Goal: Answer question/provide support: Share knowledge or assist other users

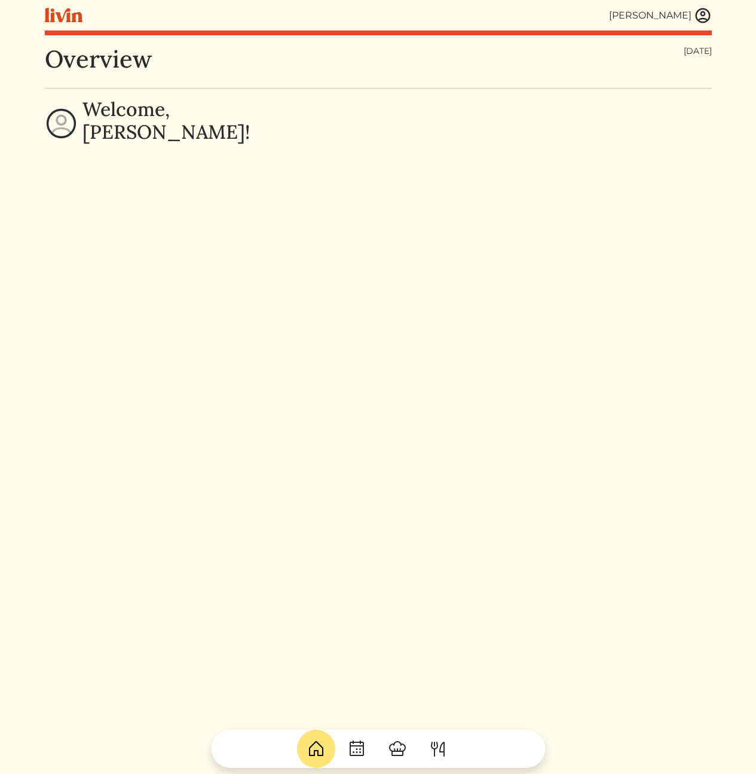
click at [701, 17] on img at bounding box center [703, 16] width 18 height 18
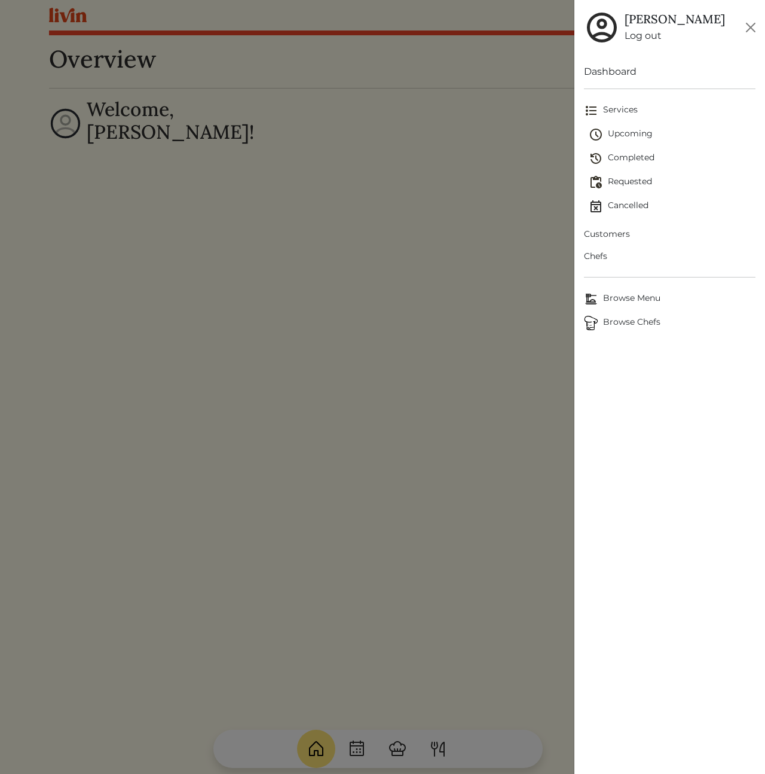
click at [609, 232] on span "Customers" at bounding box center [670, 234] width 172 height 13
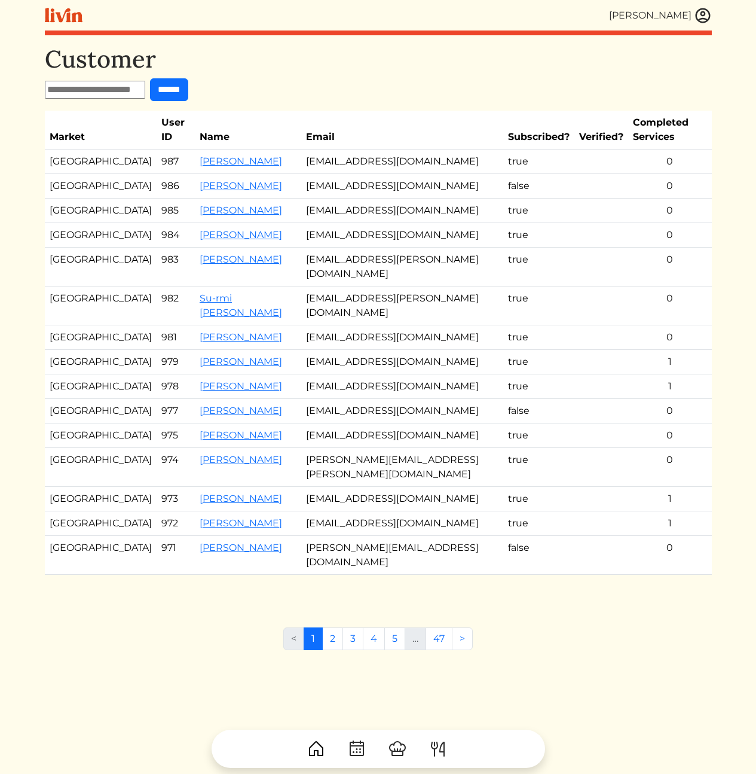
click at [441, 82] on form "******" at bounding box center [378, 89] width 667 height 23
click at [372, 149] on td "[EMAIL_ADDRESS][DOMAIN_NAME]" at bounding box center [402, 161] width 202 height 25
click at [378, 248] on td "zubaidah.allen@gmail.com" at bounding box center [402, 267] width 202 height 39
drag, startPoint x: 669, startPoint y: 301, endPoint x: 433, endPoint y: 291, distance: 236.4
click at [433, 325] on tr "Atlanta 981 Jennifer Birnbrey jenniferbirnbrey@gmail.com true 0" at bounding box center [378, 337] width 667 height 25
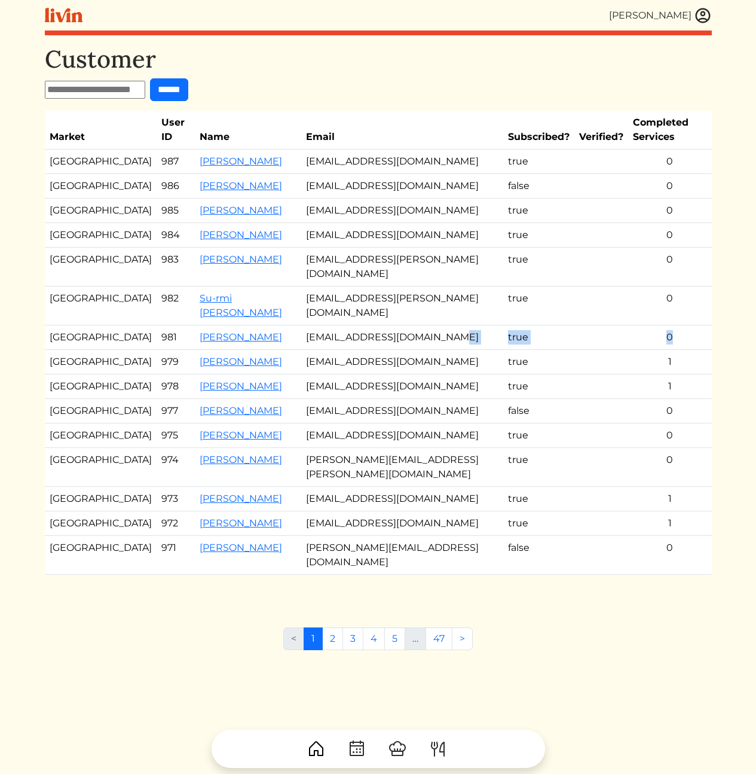
click at [433, 325] on td "jenniferbirnbrey@gmail.com" at bounding box center [402, 337] width 202 height 25
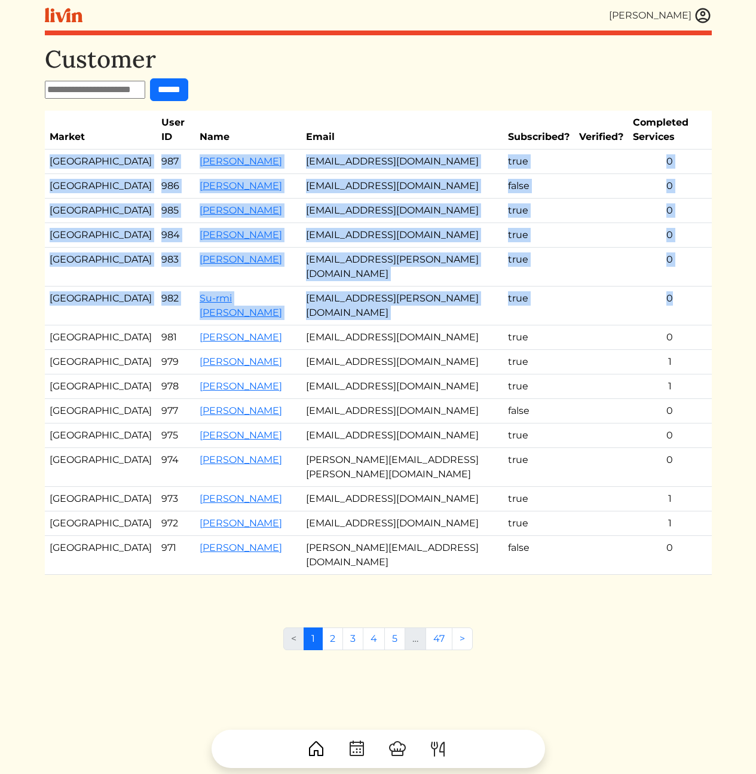
drag, startPoint x: 662, startPoint y: 274, endPoint x: 49, endPoint y: 144, distance: 626.4
click at [49, 149] on tbody "Los Angeles 987 Candace l Givens candace_givens@att.net true 0 Atlanta 986 Ghet…" at bounding box center [378, 361] width 667 height 425
click at [396, 174] on td "ghhilaire@gmail.com" at bounding box center [402, 186] width 202 height 25
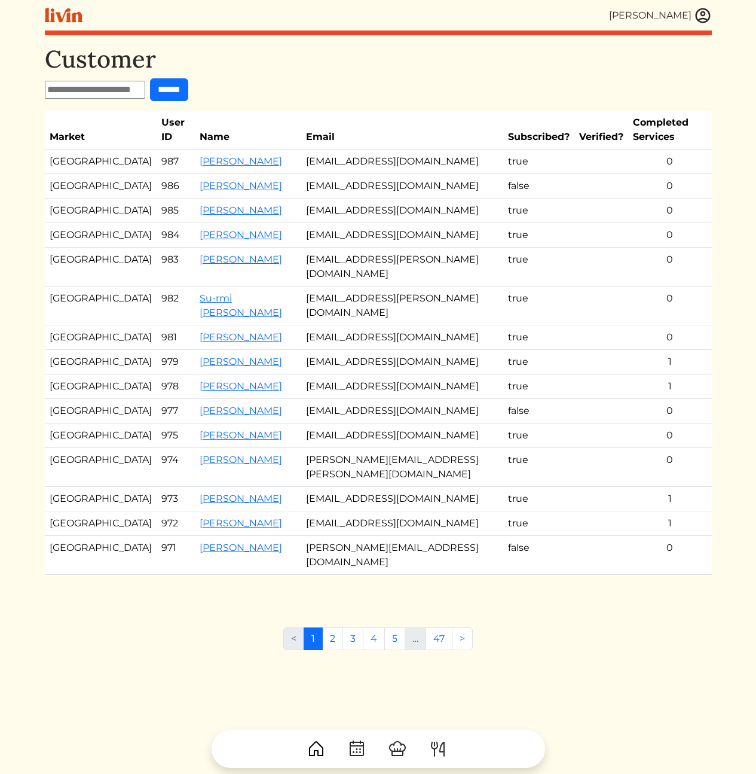
click at [377, 174] on td "ghhilaire@gmail.com" at bounding box center [402, 186] width 202 height 25
click at [228, 180] on link "Ghetty Hilaire" at bounding box center [241, 185] width 83 height 11
click at [239, 155] on link "[PERSON_NAME]" at bounding box center [241, 160] width 83 height 11
click at [503, 399] on td "false" at bounding box center [538, 411] width 71 height 25
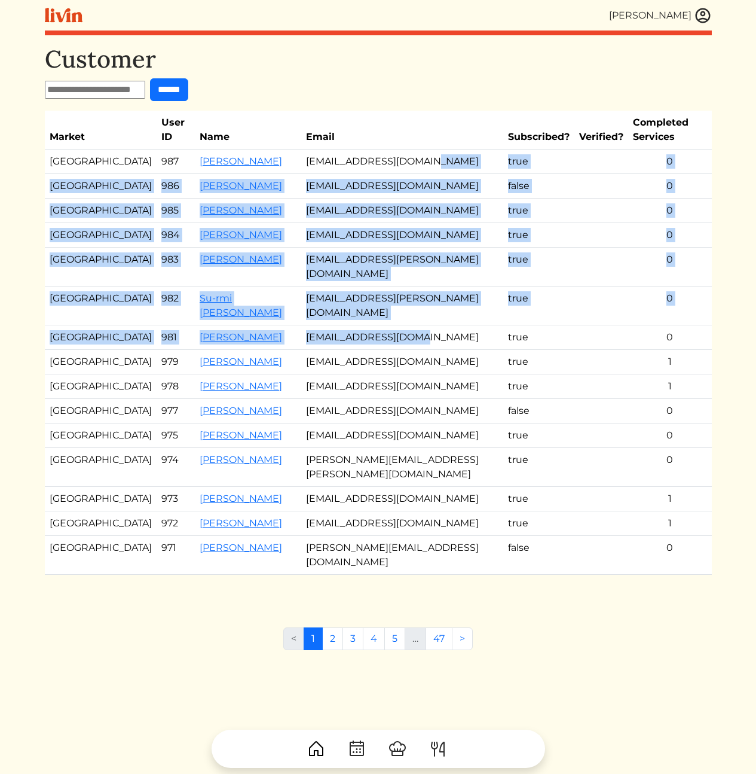
drag, startPoint x: 356, startPoint y: 199, endPoint x: 411, endPoint y: 314, distance: 127.3
click at [407, 306] on tbody "Los Angeles 987 Candace l Givens candace_givens@att.net true 0 Atlanta 986 Ghet…" at bounding box center [378, 361] width 667 height 425
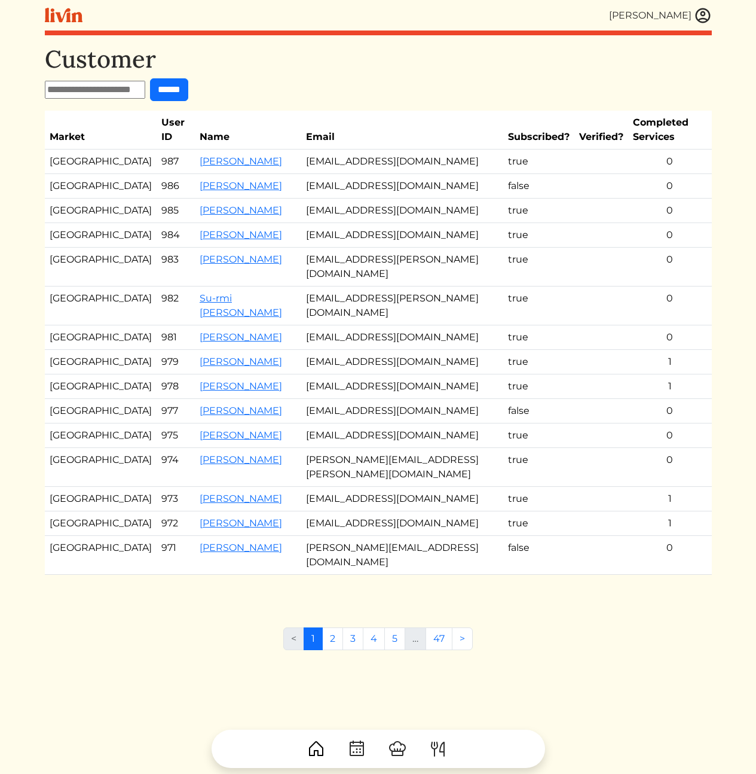
click at [411, 350] on td "meatylee9@gmail.com" at bounding box center [402, 362] width 202 height 25
click at [375, 65] on h1 "Customer" at bounding box center [378, 59] width 667 height 29
click at [314, 75] on div "Customer ****** Market User ID Name Email Subscribed? Verified? Completed Servi…" at bounding box center [378, 322] width 667 height 554
click at [323, 80] on form "******" at bounding box center [378, 89] width 667 height 23
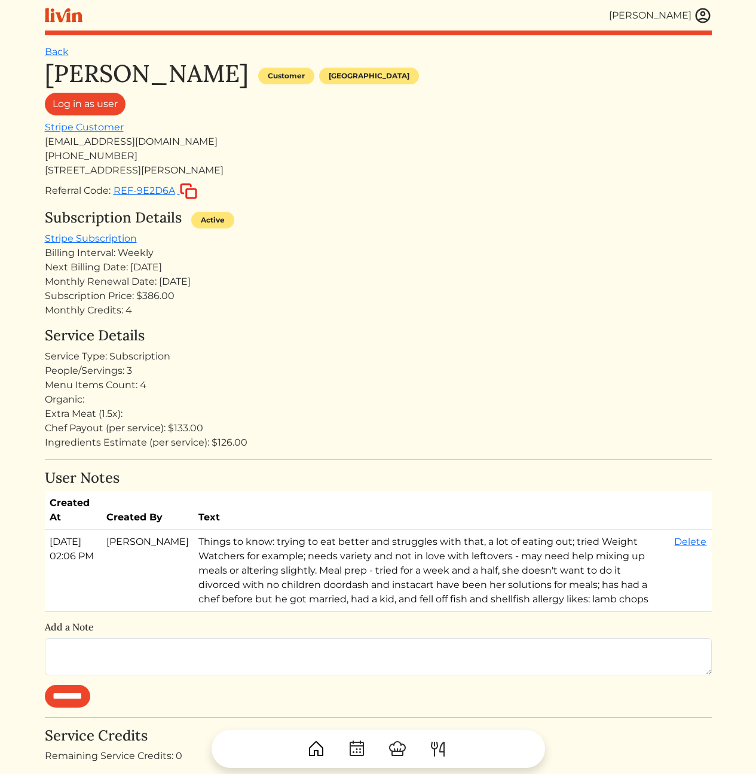
click at [445, 322] on div "[PERSON_NAME] Customer [GEOGRAPHIC_DATA] Log in as user Stripe Customer [EMAIL_…" at bounding box center [378, 661] width 667 height 1205
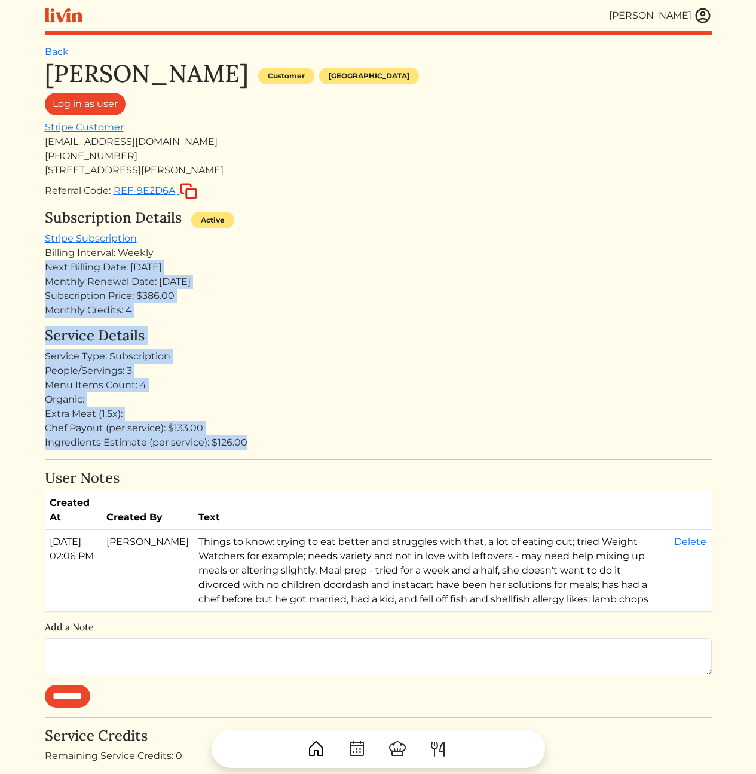
drag, startPoint x: 295, startPoint y: 266, endPoint x: 319, endPoint y: 462, distance: 196.9
click at [317, 461] on div "[PERSON_NAME] Customer [GEOGRAPHIC_DATA] Log in as user Stripe Customer [EMAIL_…" at bounding box center [378, 661] width 667 height 1205
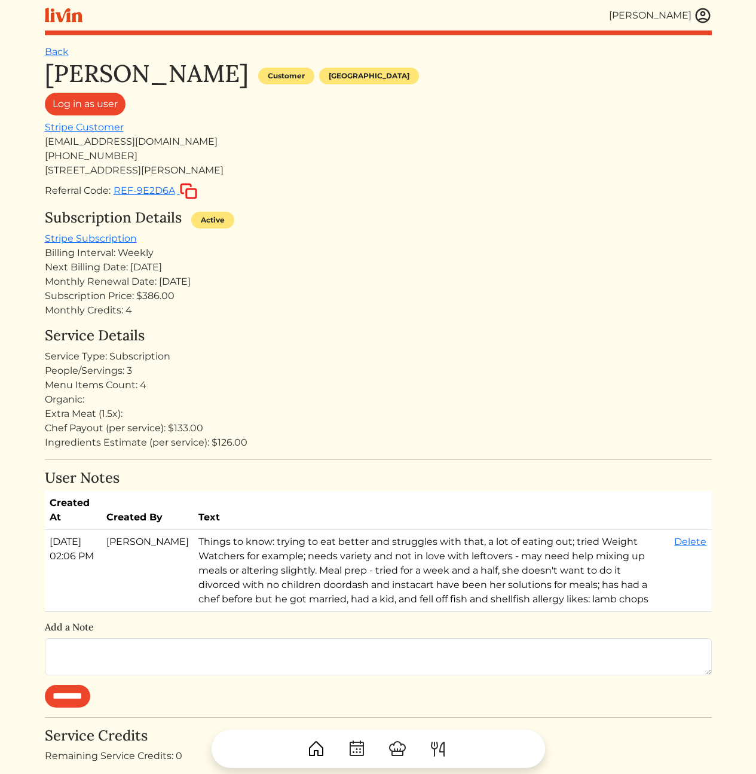
click at [352, 462] on div "[PERSON_NAME] Customer [GEOGRAPHIC_DATA] Log in as user Stripe Customer [EMAIL_…" at bounding box center [378, 661] width 667 height 1205
drag, startPoint x: 352, startPoint y: 462, endPoint x: 343, endPoint y: 268, distance: 193.9
click at [342, 270] on div "[PERSON_NAME] Customer [GEOGRAPHIC_DATA] Log in as user Stripe Customer [EMAIL_…" at bounding box center [378, 661] width 667 height 1205
click at [343, 268] on div "Next Billing Date: [DATE]" at bounding box center [378, 267] width 667 height 14
click at [451, 579] on td "Things to know: trying to eat better and struggles with that, a lot of eating o…" at bounding box center [432, 571] width 477 height 82
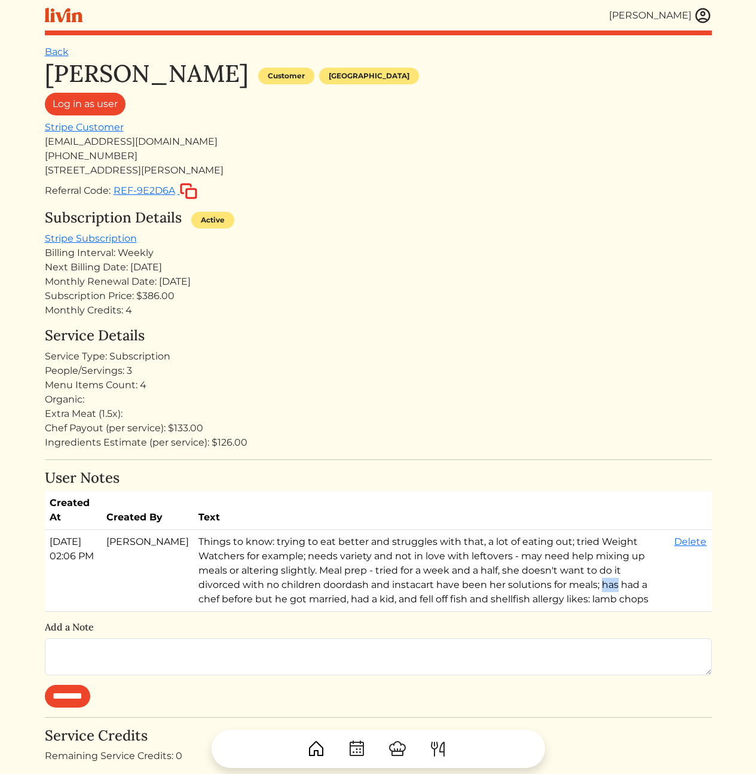
click at [451, 579] on td "Things to know: trying to eat better and struggles with that, a lot of eating o…" at bounding box center [432, 571] width 477 height 82
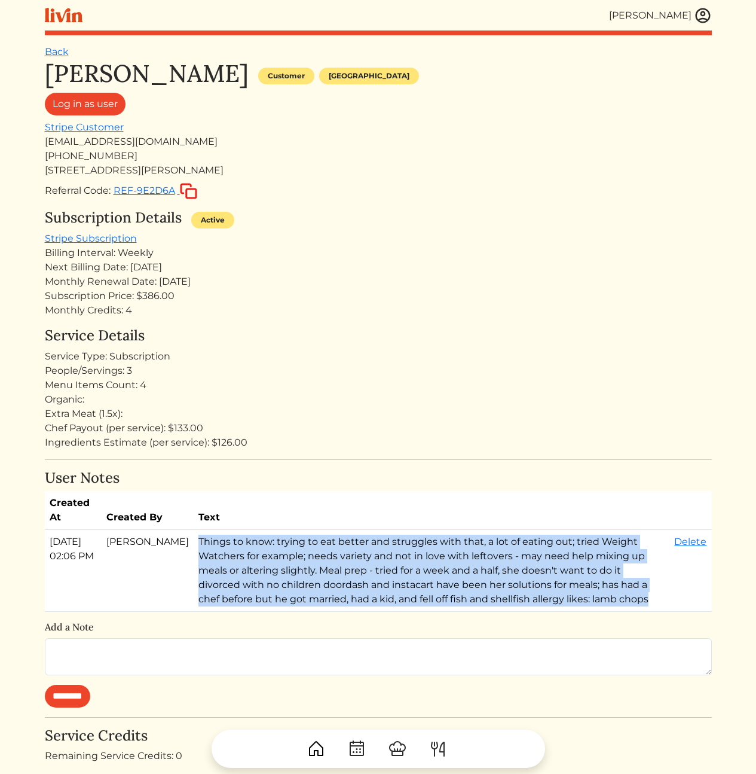
click at [451, 579] on td "Things to know: trying to eat better and struggles with that, a lot of eating o…" at bounding box center [432, 571] width 477 height 82
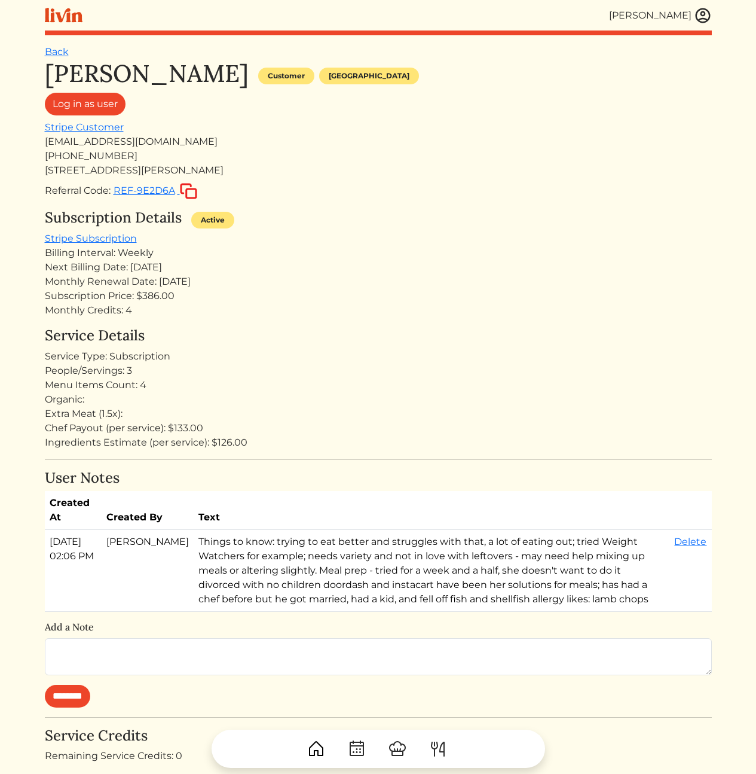
click at [557, 607] on td "Things to know: trying to eat better and struggles with that, a lot of eating o…" at bounding box center [432, 571] width 477 height 82
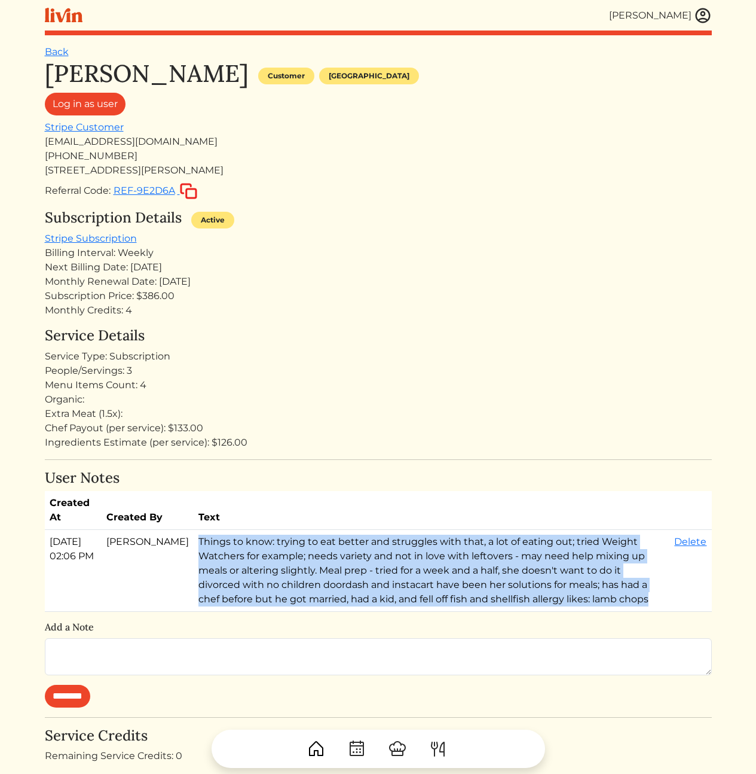
drag, startPoint x: 511, startPoint y: 600, endPoint x: 227, endPoint y: 534, distance: 291.6
click at [222, 532] on td "Things to know: trying to eat better and struggles with that, a lot of eating o…" at bounding box center [432, 571] width 477 height 82
click at [227, 534] on td "Things to know: trying to eat better and struggles with that, a lot of eating o…" at bounding box center [432, 571] width 477 height 82
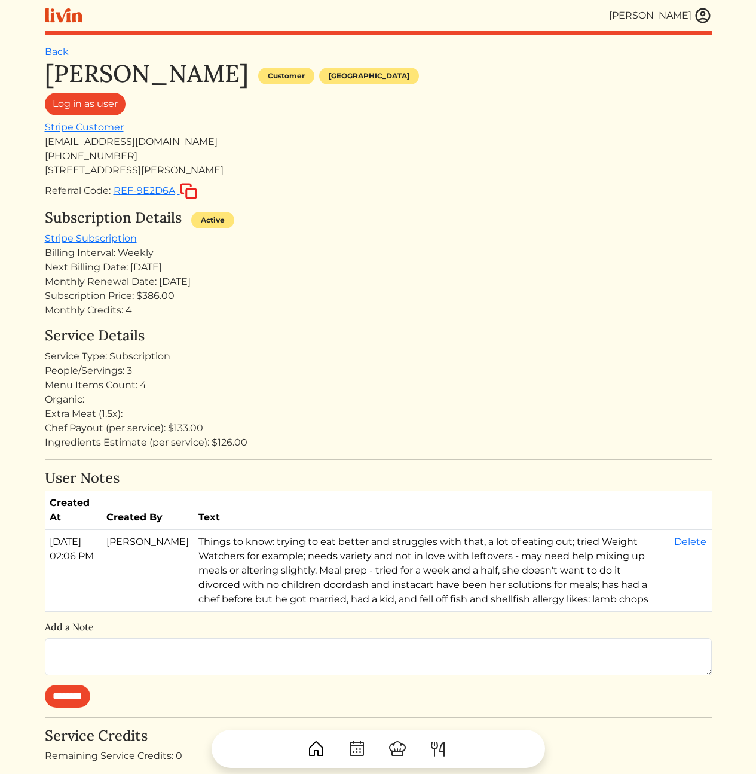
click at [215, 573] on td "Things to know: trying to eat better and struggles with that, a lot of eating o…" at bounding box center [432, 571] width 477 height 82
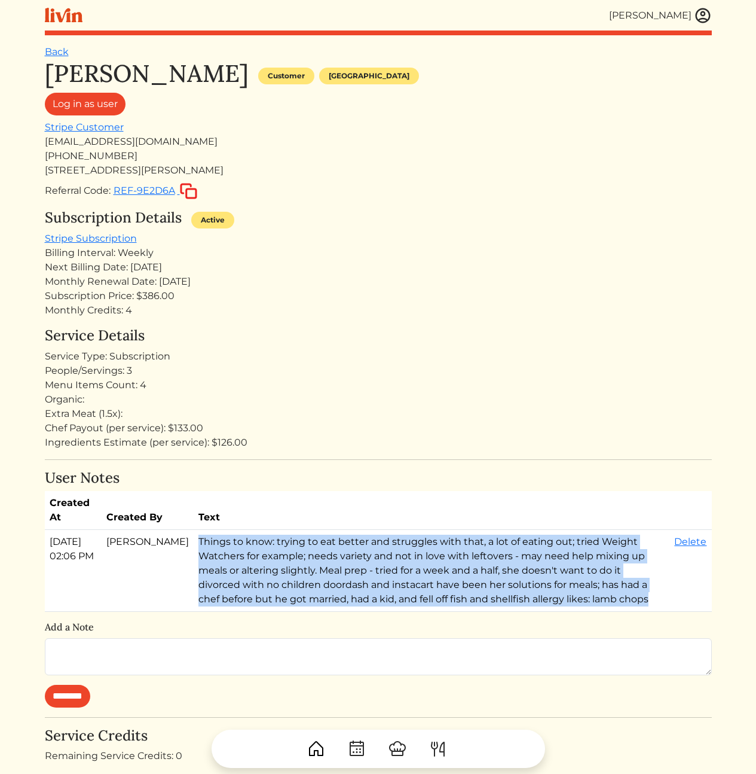
click at [215, 573] on td "Things to know: trying to eat better and struggles with that, a lot of eating o…" at bounding box center [432, 571] width 477 height 82
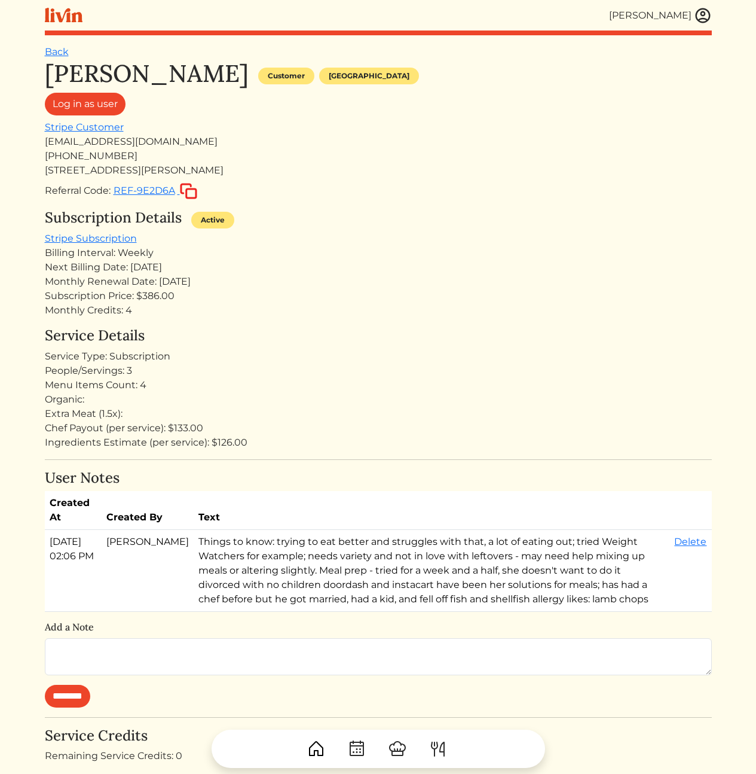
click at [419, 345] on div "Service Details Service Type: Subscription People/Servings: 3 Menu Items Count:…" at bounding box center [378, 388] width 667 height 123
click at [411, 407] on div "Extra Meat (1.5x):" at bounding box center [378, 414] width 667 height 14
click at [396, 340] on h4 "Service Details" at bounding box center [378, 335] width 667 height 17
click at [418, 285] on div "Monthly Renewal Date: [DATE]" at bounding box center [378, 281] width 667 height 14
